Goal: Task Accomplishment & Management: Manage account settings

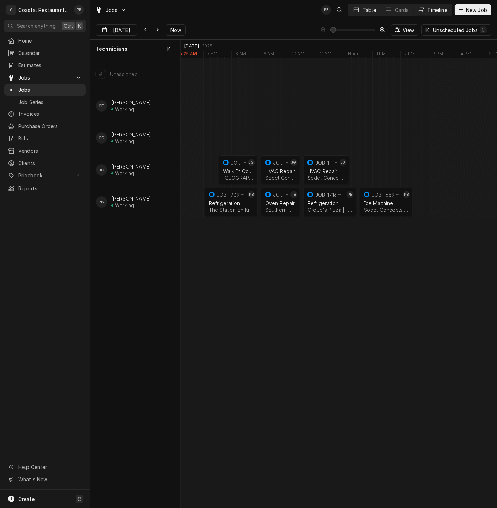
click at [367, 12] on div "Table" at bounding box center [369, 9] width 14 height 7
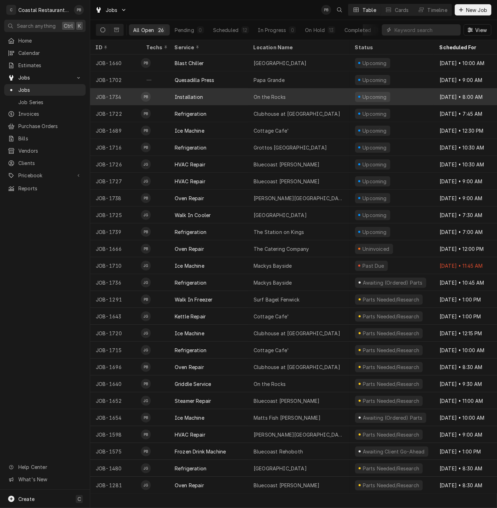
click at [268, 94] on div "On the Rocks" at bounding box center [269, 96] width 32 height 7
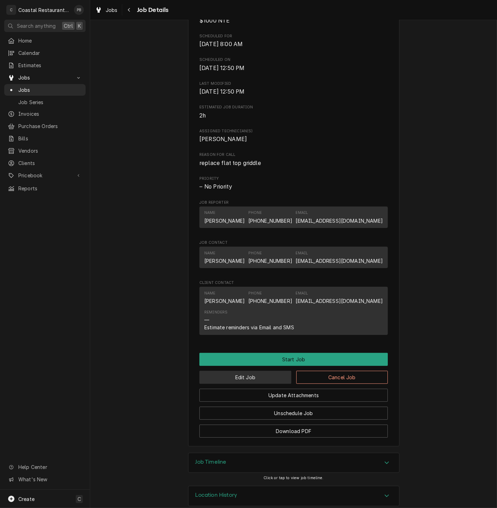
scroll to position [233, 0]
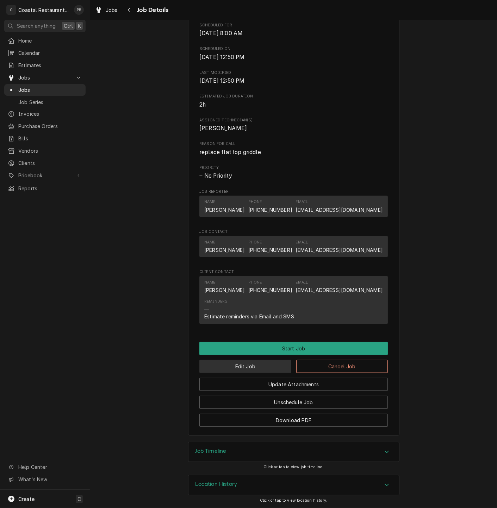
click at [258, 369] on button "Edit Job" at bounding box center [245, 366] width 92 height 13
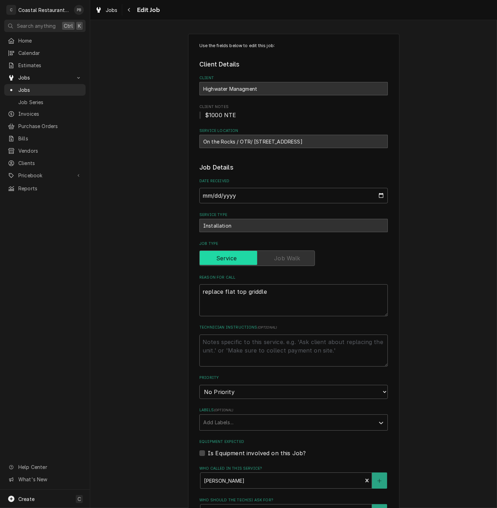
type textarea "x"
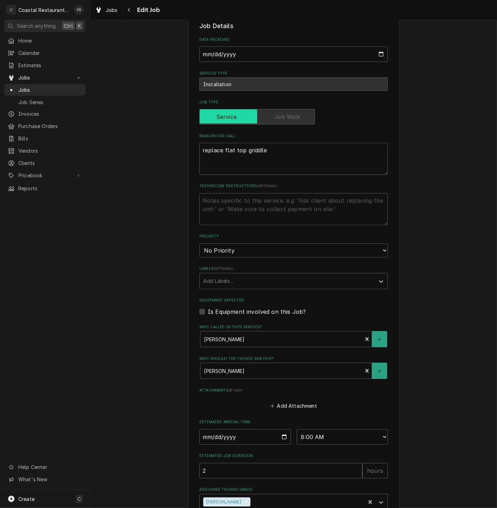
scroll to position [189, 0]
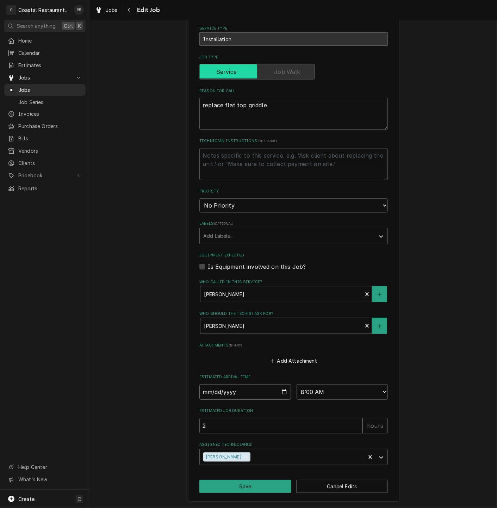
click at [279, 390] on input "2025-10-15" at bounding box center [245, 391] width 92 height 15
type input "2025-10-29"
click at [250, 489] on button "Save" at bounding box center [245, 486] width 92 height 13
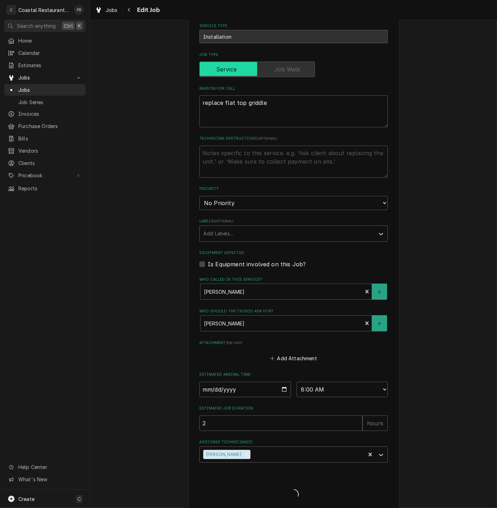
type textarea "x"
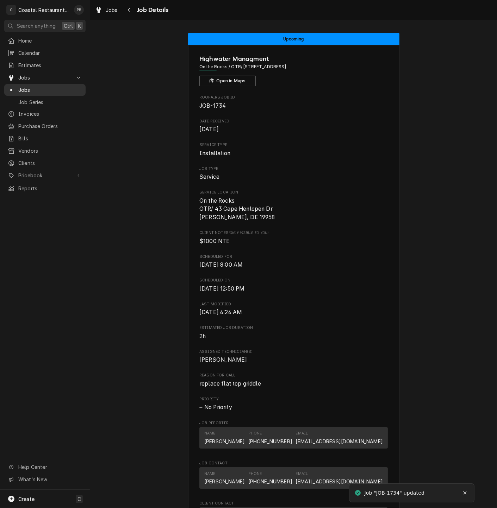
click at [24, 89] on span "Jobs" at bounding box center [50, 89] width 64 height 7
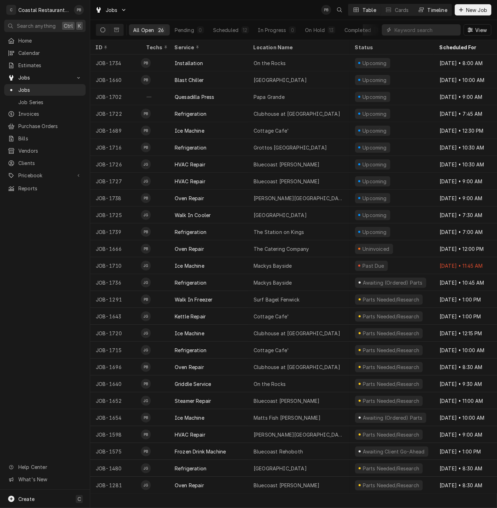
click at [431, 8] on div "Timeline" at bounding box center [437, 9] width 20 height 7
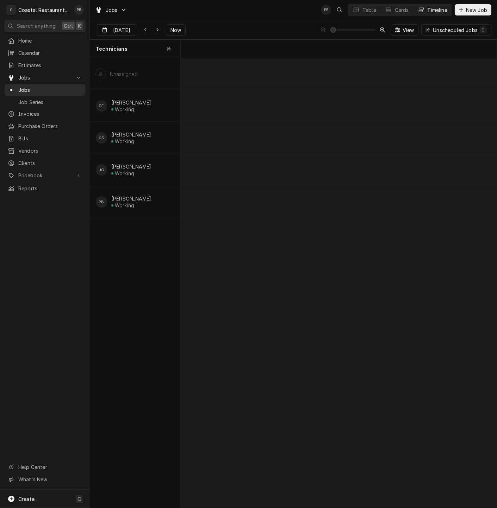
scroll to position [0, 6257]
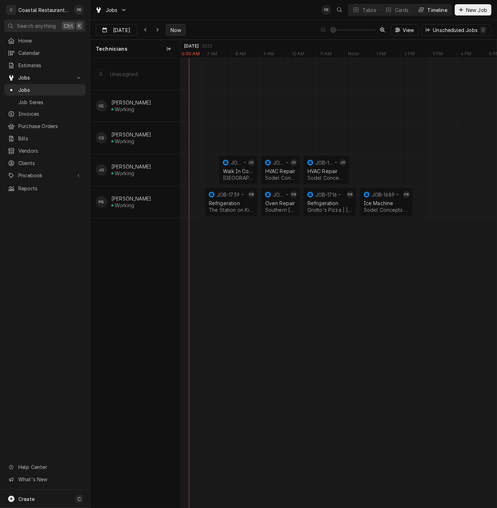
click at [175, 29] on span "Now" at bounding box center [175, 29] width 13 height 7
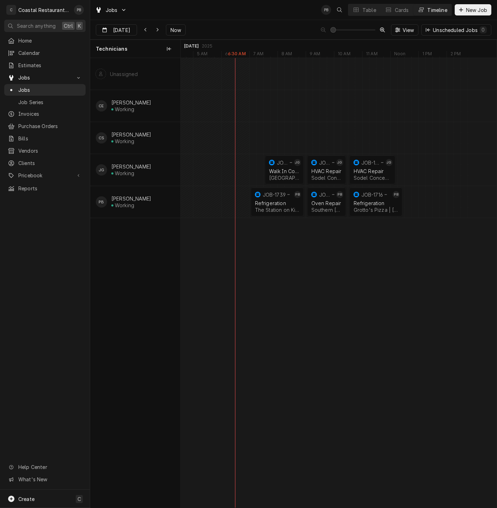
scroll to position [0, 0]
